Goal: Information Seeking & Learning: Learn about a topic

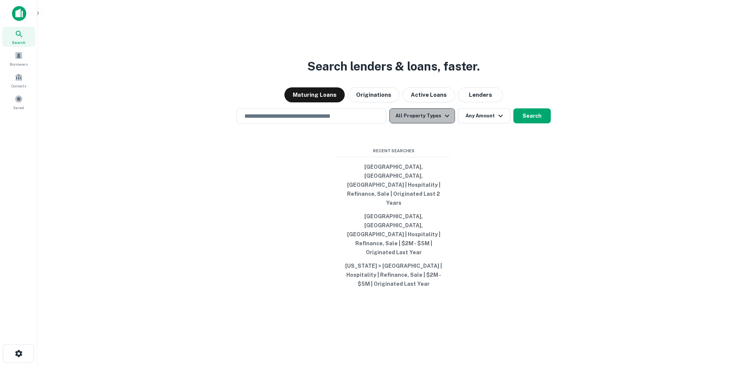
click at [445, 117] on icon "button" at bounding box center [447, 115] width 4 height 3
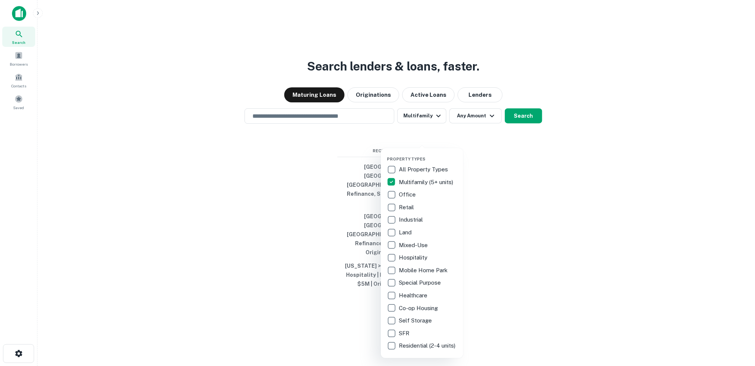
click at [489, 137] on div at bounding box center [377, 183] width 755 height 366
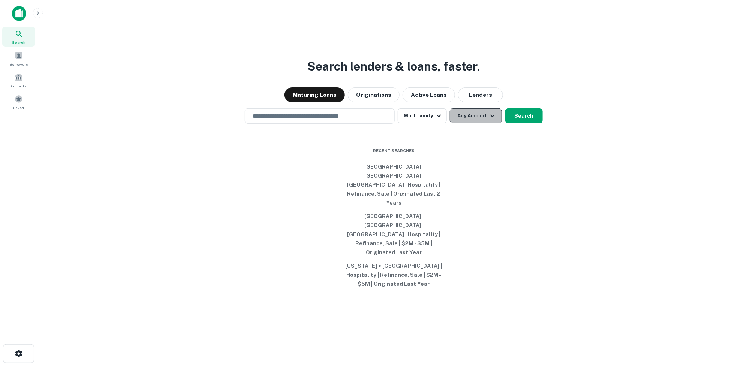
click at [491, 120] on icon "button" at bounding box center [492, 115] width 9 height 9
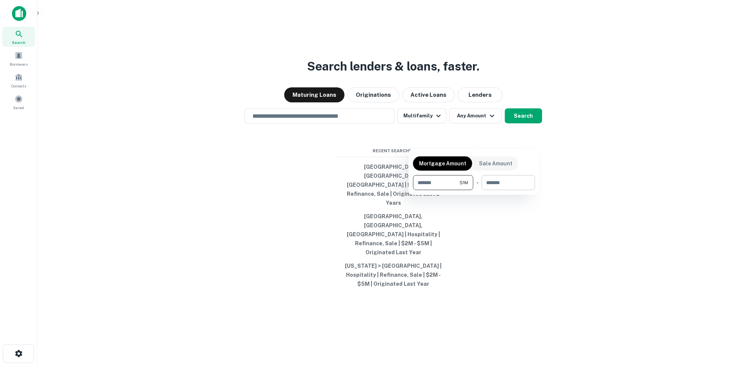
type input "*******"
click at [490, 183] on input "number" at bounding box center [506, 182] width 48 height 15
type input "********"
click at [568, 280] on div at bounding box center [377, 183] width 755 height 366
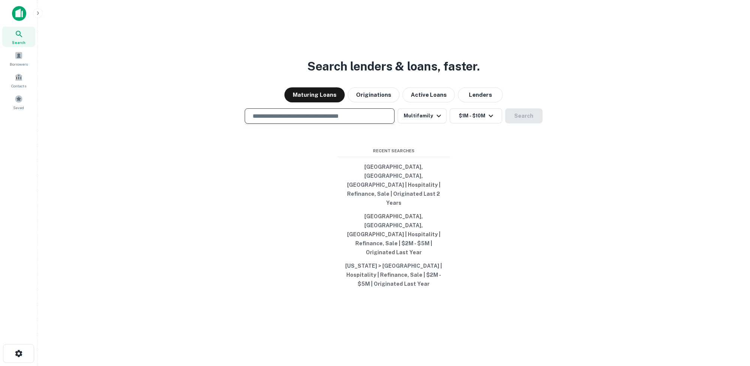
click at [318, 120] on input "text" at bounding box center [319, 116] width 143 height 9
drag, startPoint x: 302, startPoint y: 137, endPoint x: 250, endPoint y: 132, distance: 52.0
click at [250, 124] on div "**********" at bounding box center [320, 115] width 150 height 15
type input "**********"
click at [381, 102] on button "Originations" at bounding box center [374, 94] width 52 height 15
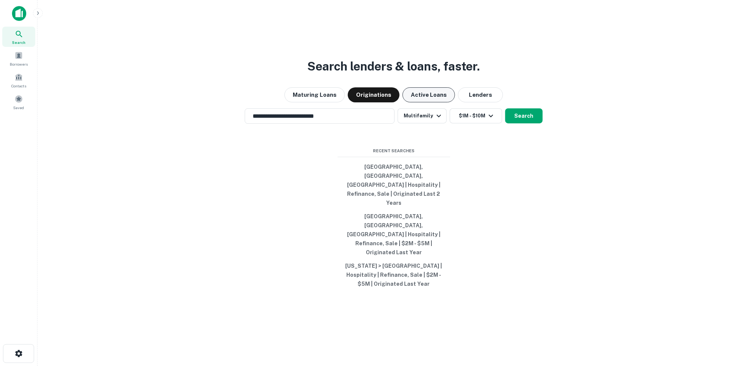
click at [416, 102] on button "Active Loans" at bounding box center [428, 94] width 52 height 15
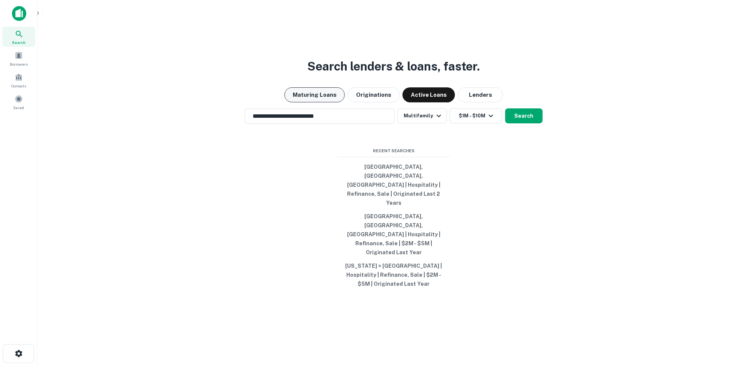
click at [315, 102] on button "Maturing Loans" at bounding box center [314, 94] width 60 height 15
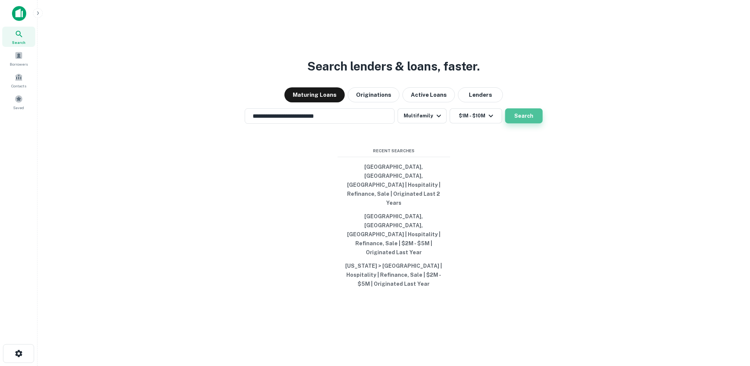
click at [514, 123] on button "Search" at bounding box center [523, 115] width 37 height 15
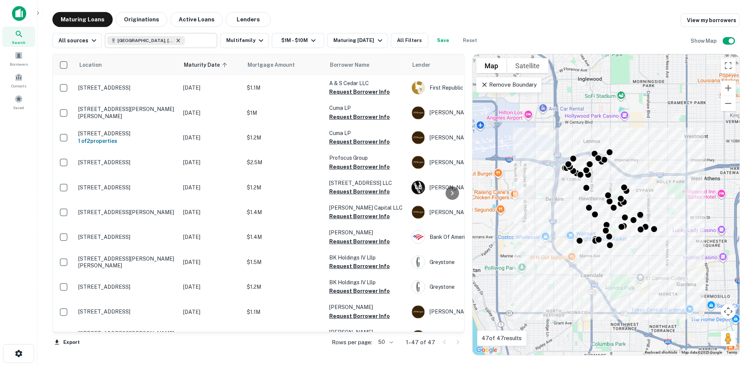
click at [177, 40] on icon at bounding box center [178, 40] width 6 height 6
type input "**********"
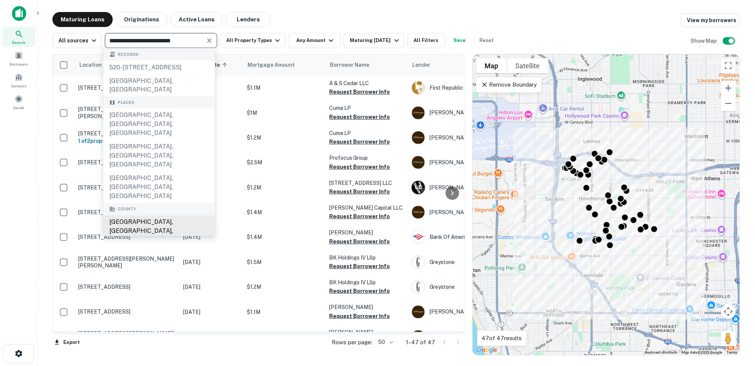
click at [136, 215] on div "Los Angeles County, CA, USA" at bounding box center [159, 230] width 112 height 31
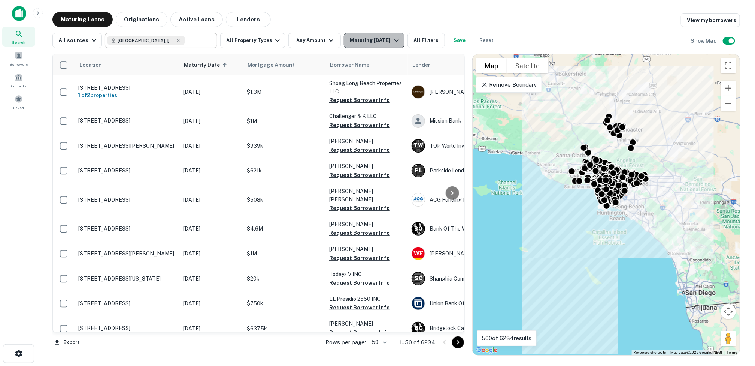
click at [400, 38] on icon "button" at bounding box center [396, 40] width 9 height 9
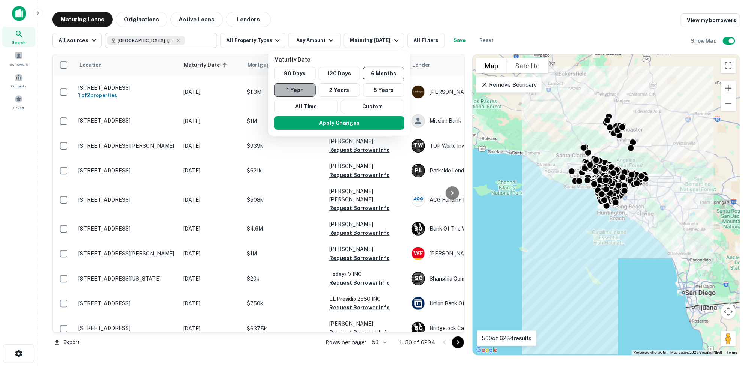
click at [293, 87] on button "1 Year" at bounding box center [295, 89] width 42 height 13
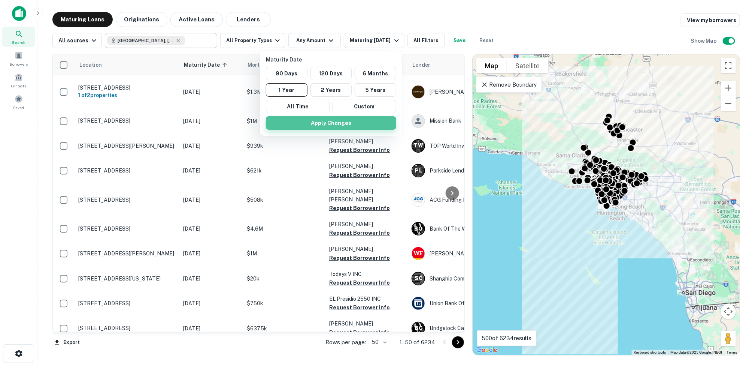
click at [334, 120] on button "Apply Changes" at bounding box center [331, 122] width 130 height 13
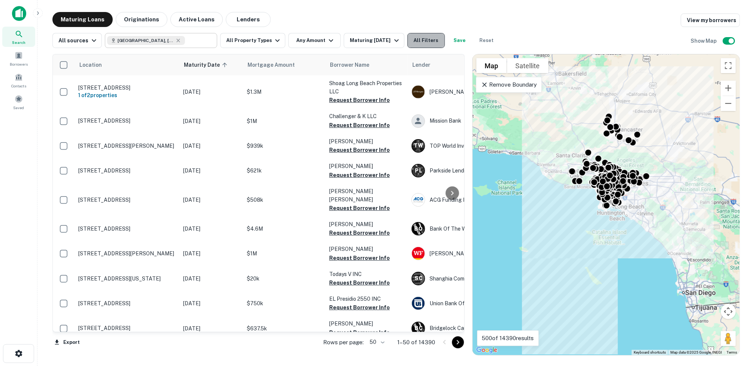
click at [423, 38] on button "All Filters" at bounding box center [426, 40] width 37 height 15
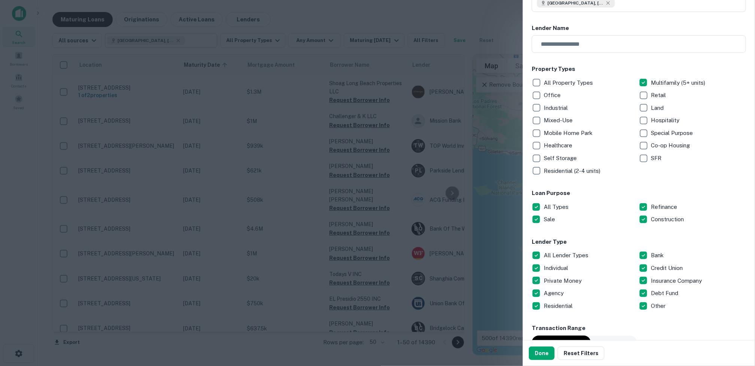
scroll to position [75, 0]
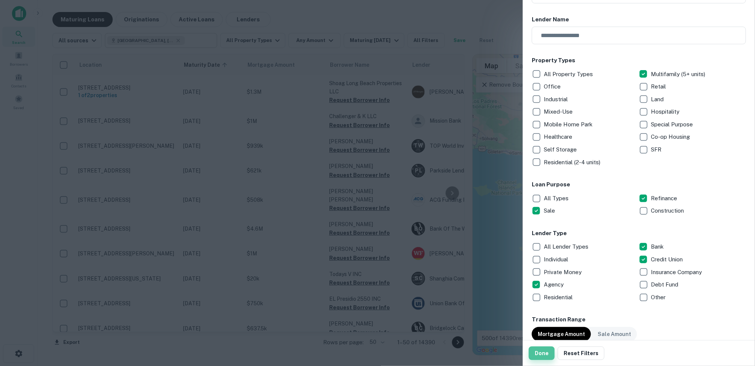
click at [545, 354] on button "Done" at bounding box center [542, 352] width 26 height 13
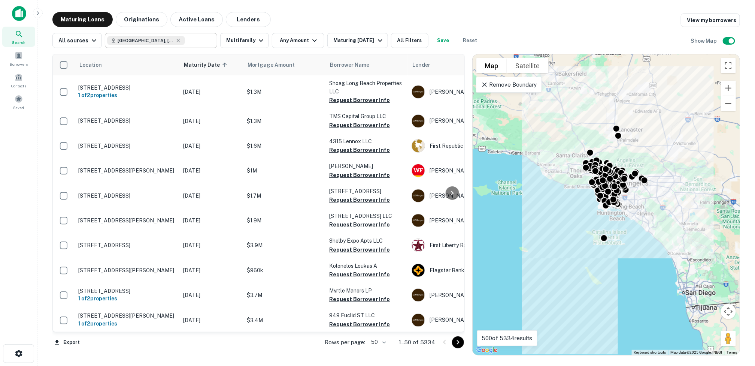
click at [163, 40] on span "Los Angeles County, CA, USA" at bounding box center [146, 40] width 56 height 7
type input "**********"
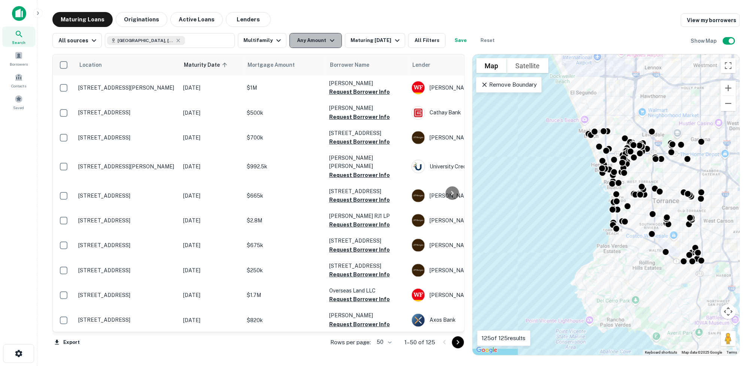
click at [328, 39] on icon "button" at bounding box center [332, 40] width 9 height 9
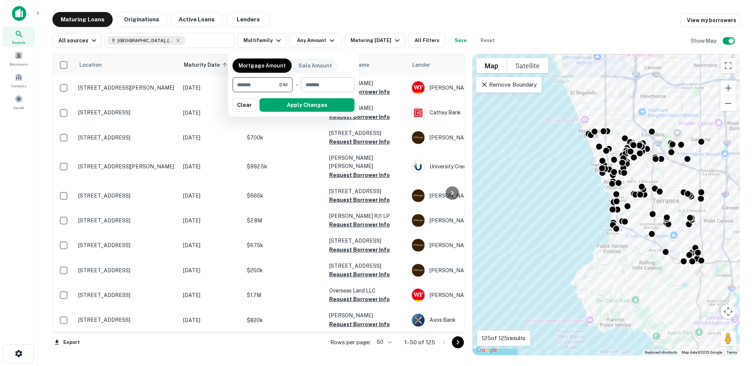
type input "*******"
click at [322, 79] on input "number" at bounding box center [325, 84] width 48 height 15
type input "********"
click at [307, 103] on button "Apply Changes" at bounding box center [307, 104] width 95 height 13
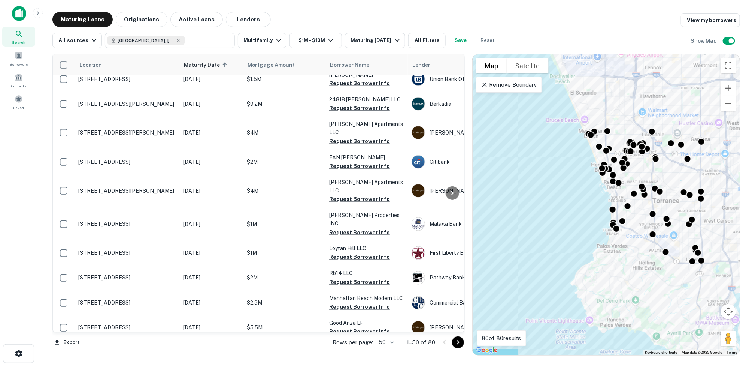
scroll to position [562, 0]
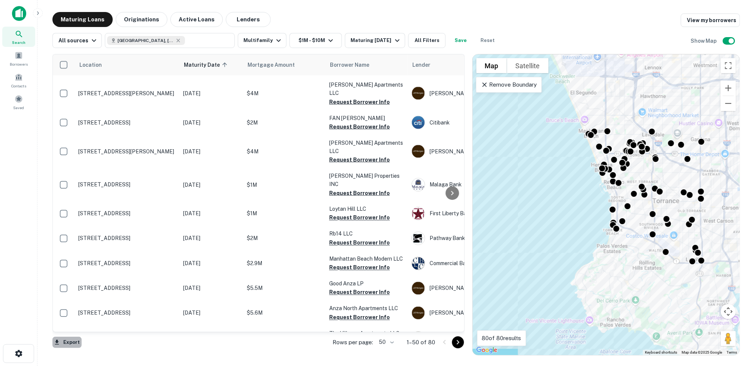
click at [71, 341] on button "Export" at bounding box center [66, 341] width 29 height 11
click at [94, 349] on li "Export as Excel (.xlsx)" at bounding box center [94, 349] width 85 height 13
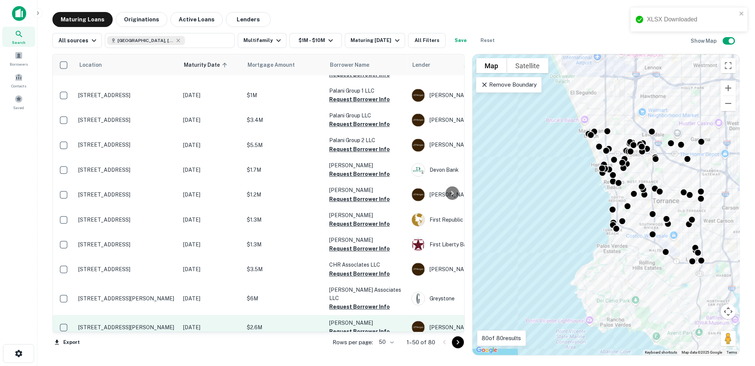
scroll to position [1017, 0]
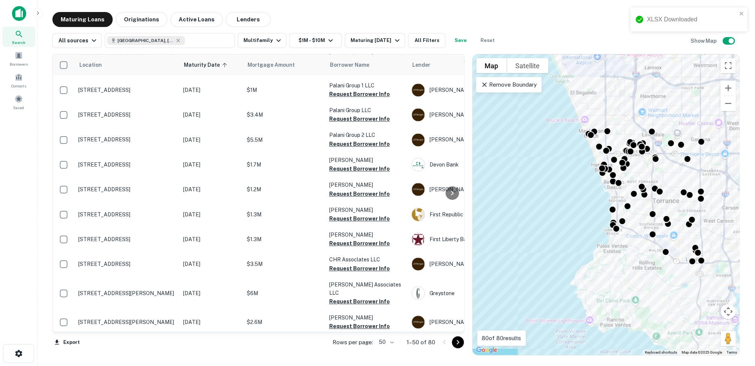
click at [457, 343] on icon "Go to next page" at bounding box center [458, 342] width 9 height 9
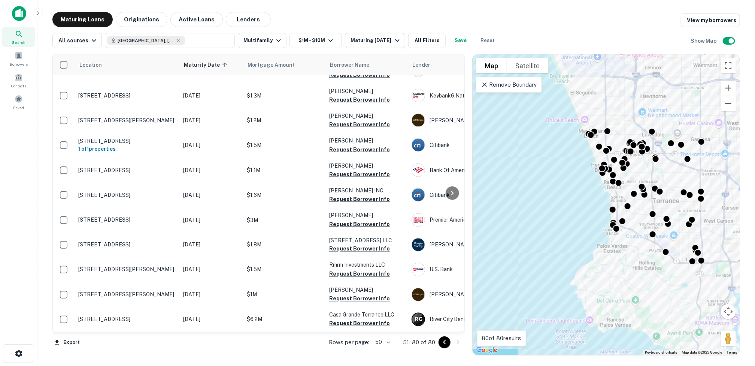
scroll to position [496, 0]
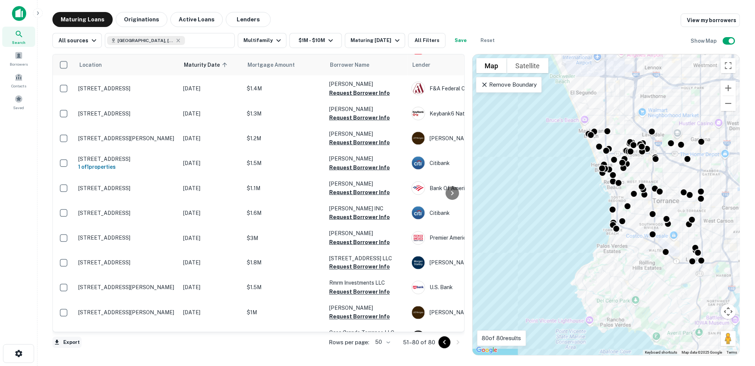
click at [67, 339] on button "Export" at bounding box center [66, 341] width 29 height 11
click at [113, 348] on li "Export as Excel (.xlsx)" at bounding box center [94, 349] width 85 height 13
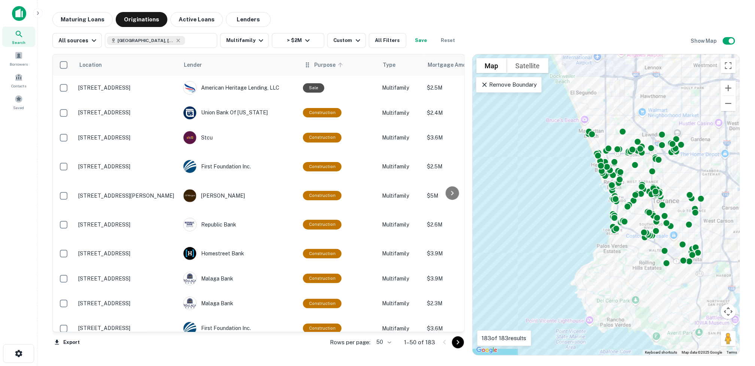
click at [335, 64] on span "Purpose" at bounding box center [329, 64] width 31 height 9
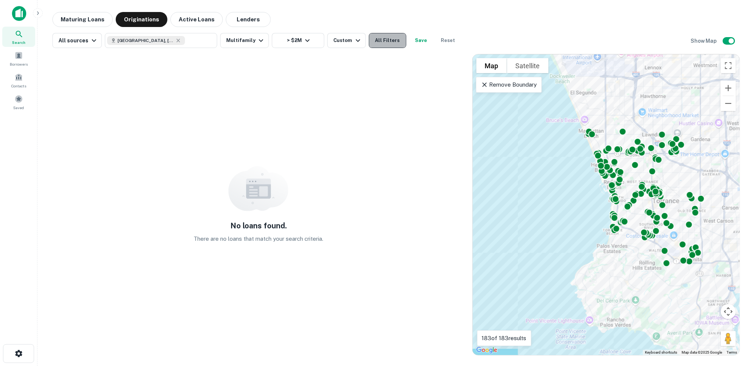
click at [391, 42] on button "All Filters" at bounding box center [387, 40] width 37 height 15
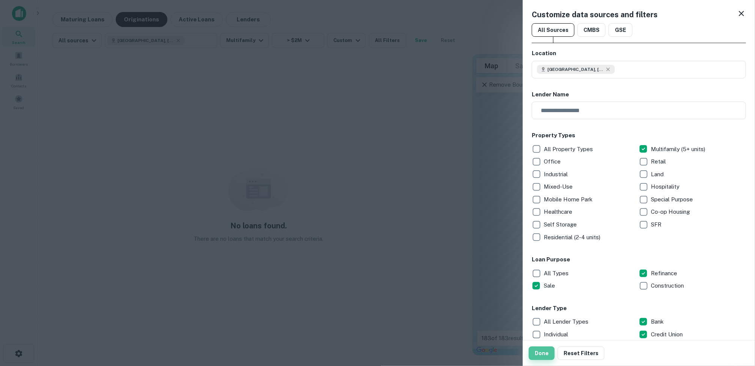
click at [542, 353] on button "Done" at bounding box center [542, 352] width 26 height 13
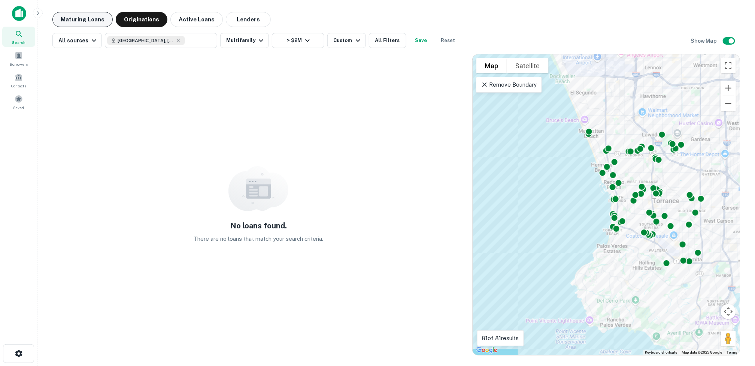
click at [88, 20] on button "Maturing Loans" at bounding box center [82, 19] width 60 height 15
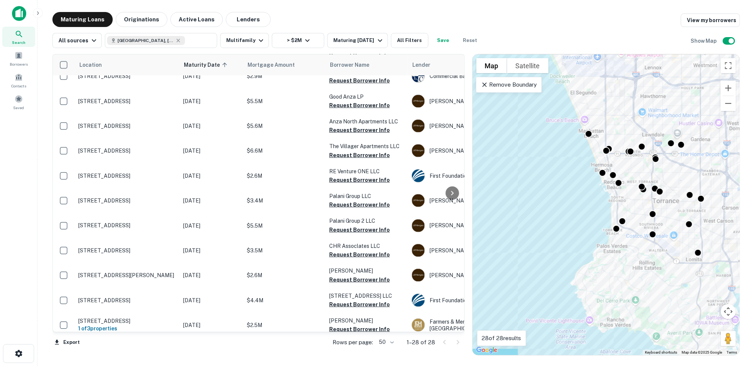
scroll to position [468, 0]
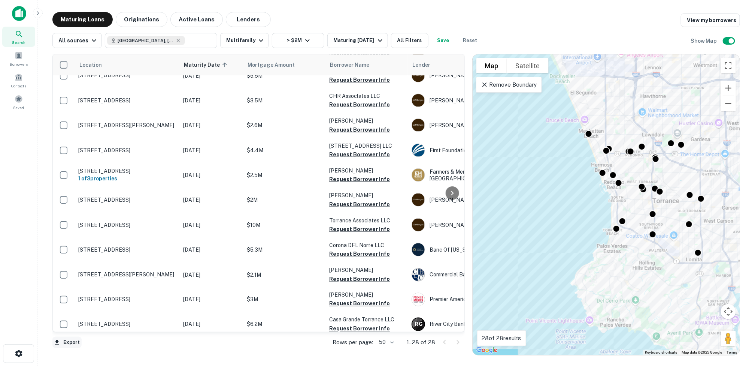
click at [63, 341] on button "Export" at bounding box center [66, 341] width 29 height 11
click at [108, 350] on li "Export as Excel (.xlsx)" at bounding box center [94, 349] width 85 height 13
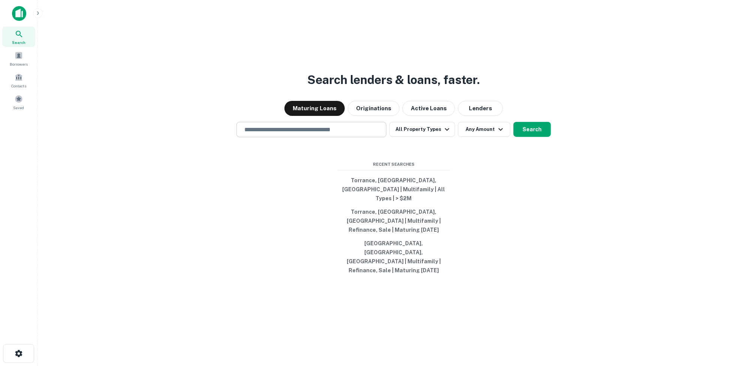
click at [334, 137] on div "​" at bounding box center [311, 129] width 150 height 15
type input "**********"
click at [445, 130] on icon "button" at bounding box center [447, 129] width 4 height 3
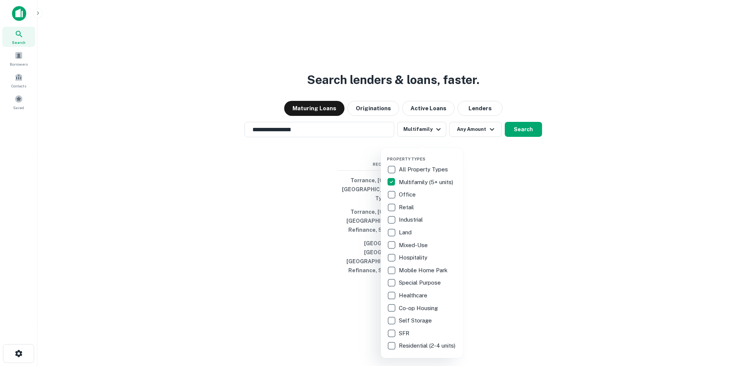
click at [567, 158] on div at bounding box center [377, 183] width 755 height 366
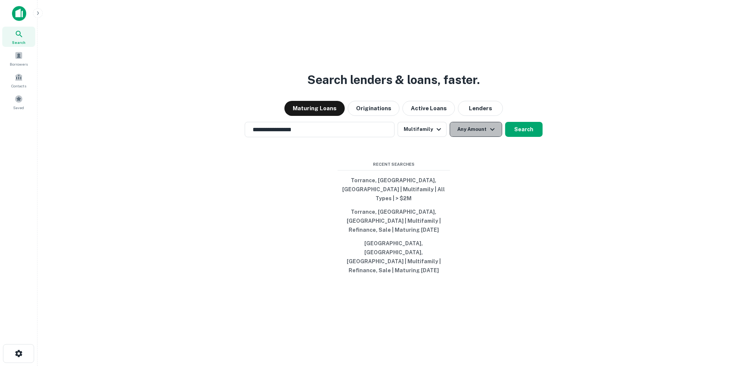
click at [492, 130] on icon "button" at bounding box center [492, 129] width 4 height 3
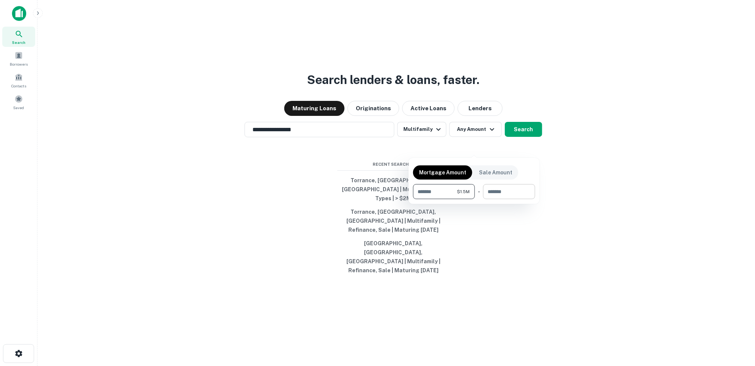
type input "*******"
click at [492, 191] on input "number" at bounding box center [506, 191] width 47 height 15
type input "********"
click at [543, 188] on div at bounding box center [377, 183] width 755 height 366
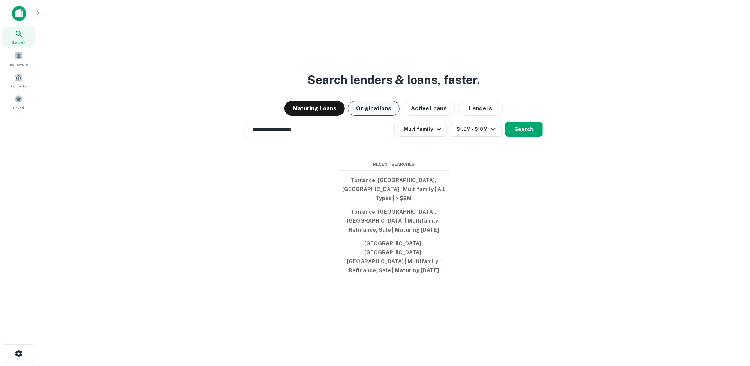
click at [367, 116] on button "Originations" at bounding box center [374, 108] width 52 height 15
click at [359, 116] on button "Originations" at bounding box center [374, 108] width 52 height 15
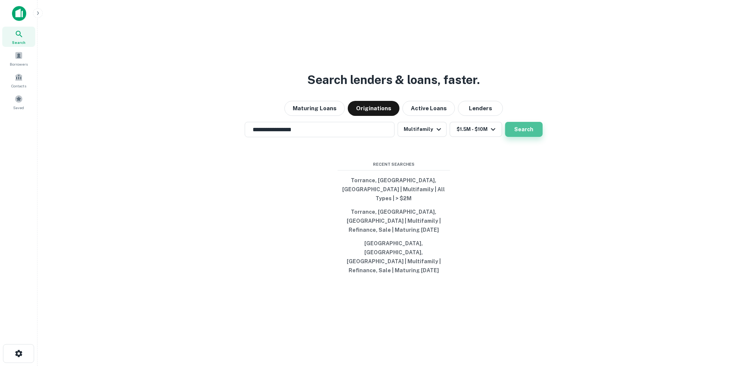
click at [520, 137] on button "Search" at bounding box center [523, 129] width 37 height 15
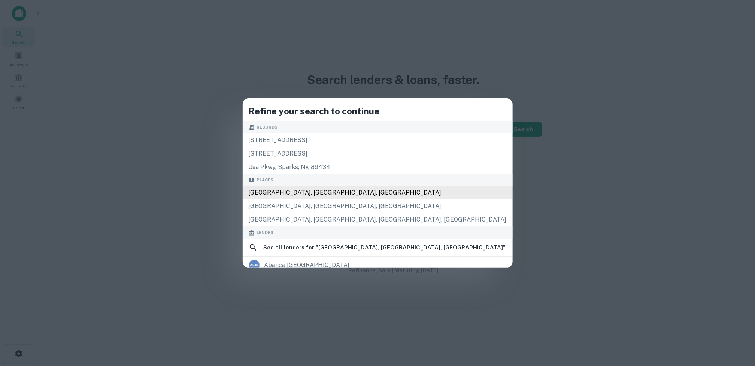
click at [346, 193] on div "[GEOGRAPHIC_DATA], [GEOGRAPHIC_DATA], [GEOGRAPHIC_DATA]" at bounding box center [378, 192] width 270 height 13
